Goal: Task Accomplishment & Management: Manage account settings

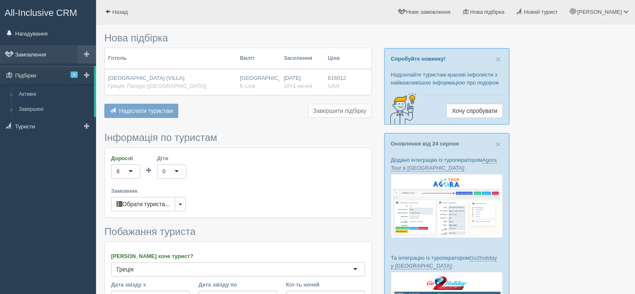
click at [49, 53] on link "Замовлення" at bounding box center [48, 54] width 96 height 18
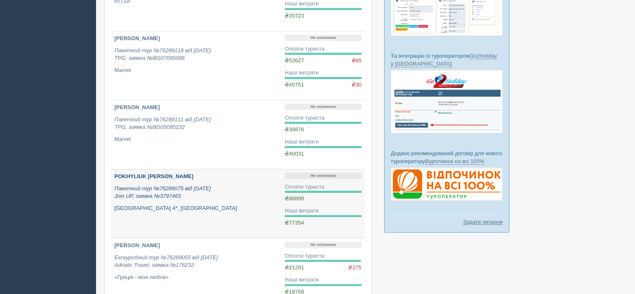
scroll to position [209, 0]
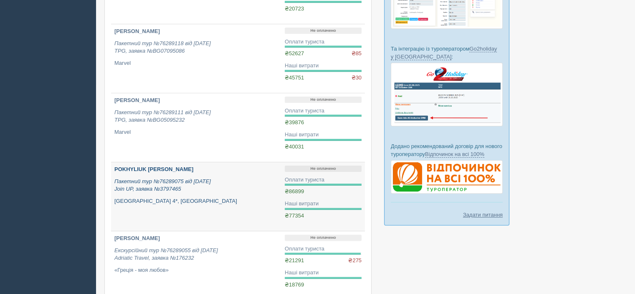
click at [162, 174] on div "POKHYLIUK LARYSA Пакетний тур №76289075 від 07.08.2025 Join UP, заявка №3797465…" at bounding box center [196, 184] width 164 height 39
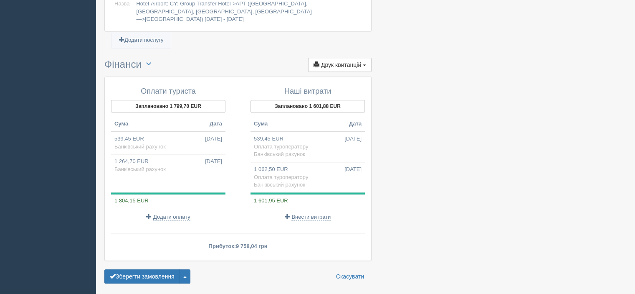
scroll to position [913, 0]
